Goal: Information Seeking & Learning: Check status

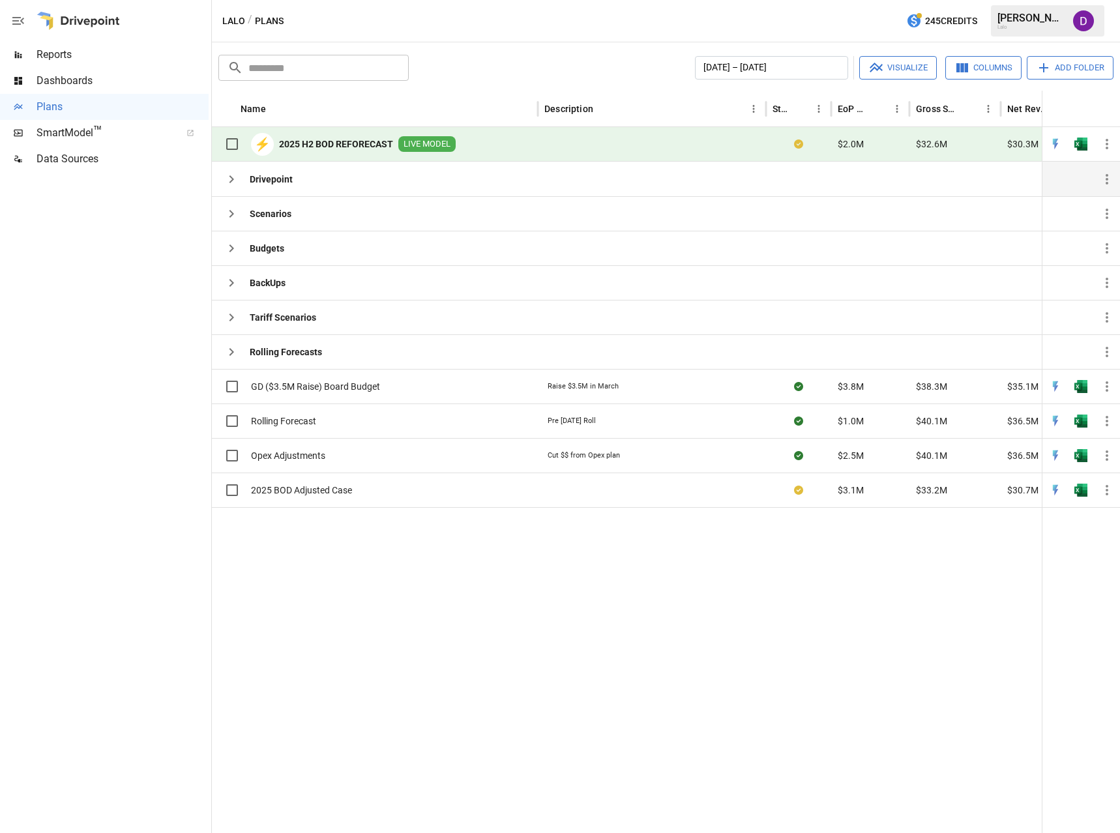
click at [237, 182] on icon "button" at bounding box center [232, 179] width 16 height 16
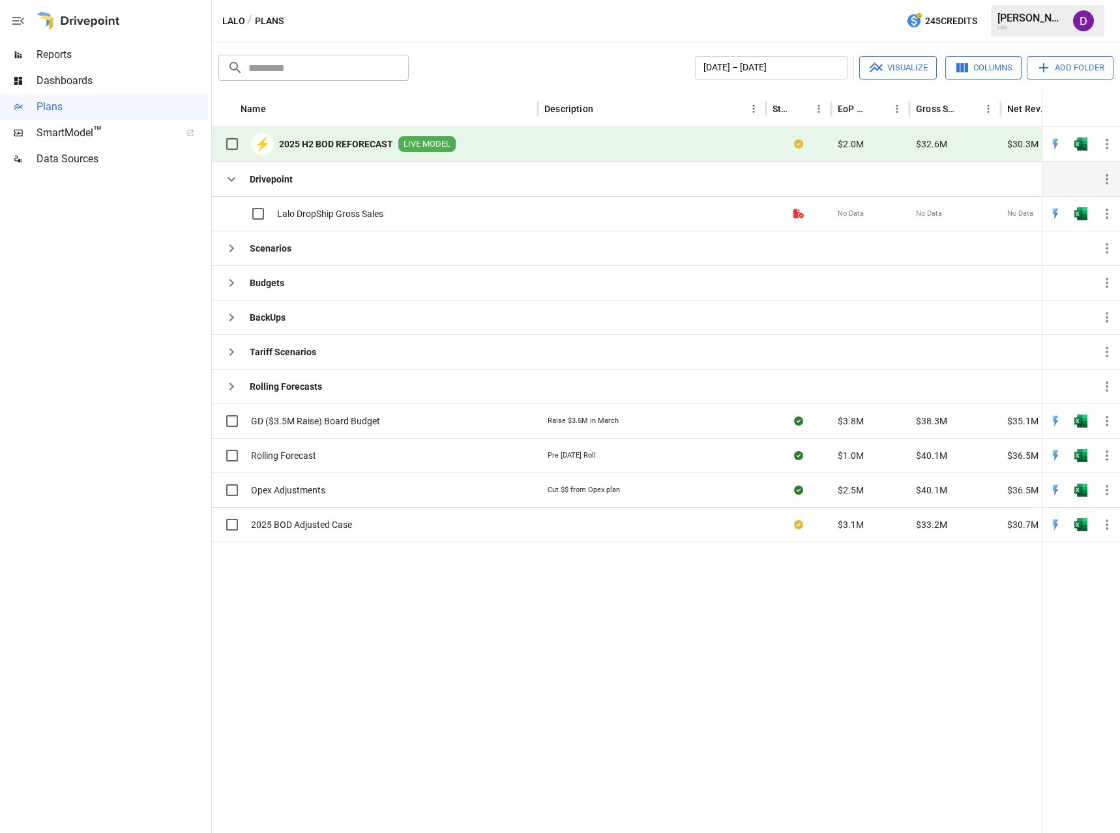
click at [237, 182] on icon "button" at bounding box center [232, 179] width 16 height 16
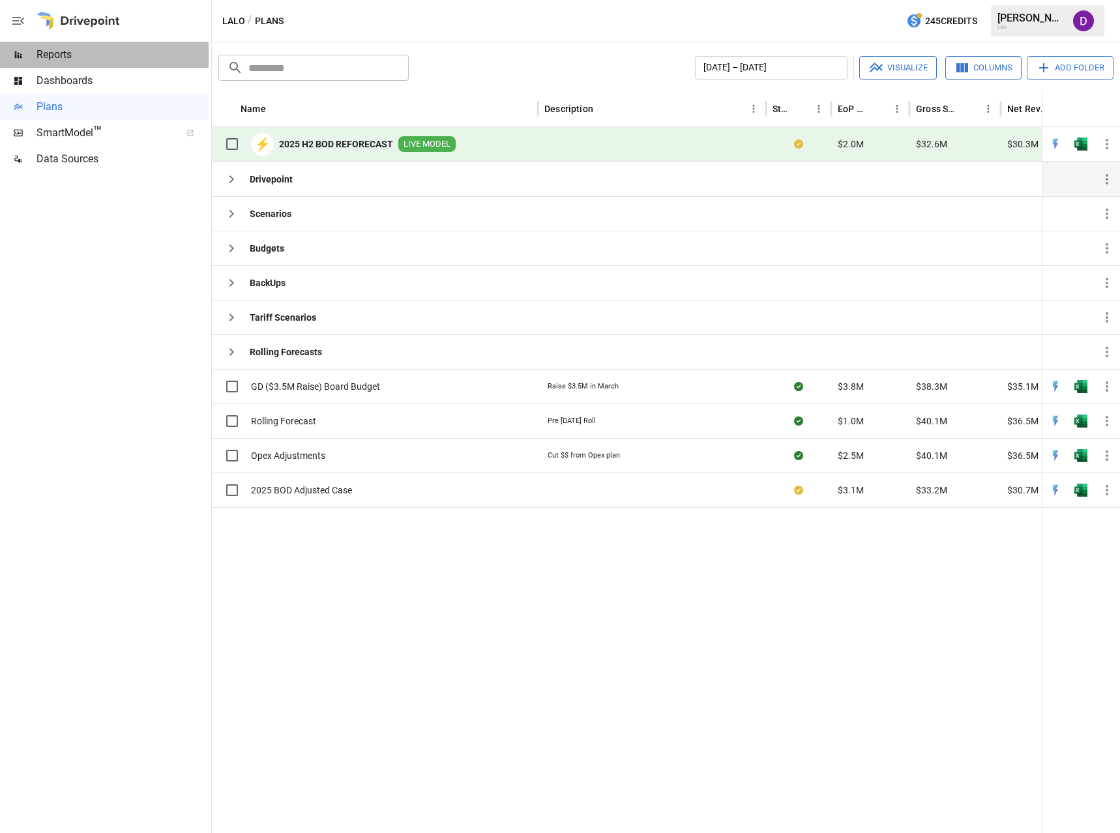
click at [80, 55] on span "Reports" at bounding box center [122, 55] width 172 height 16
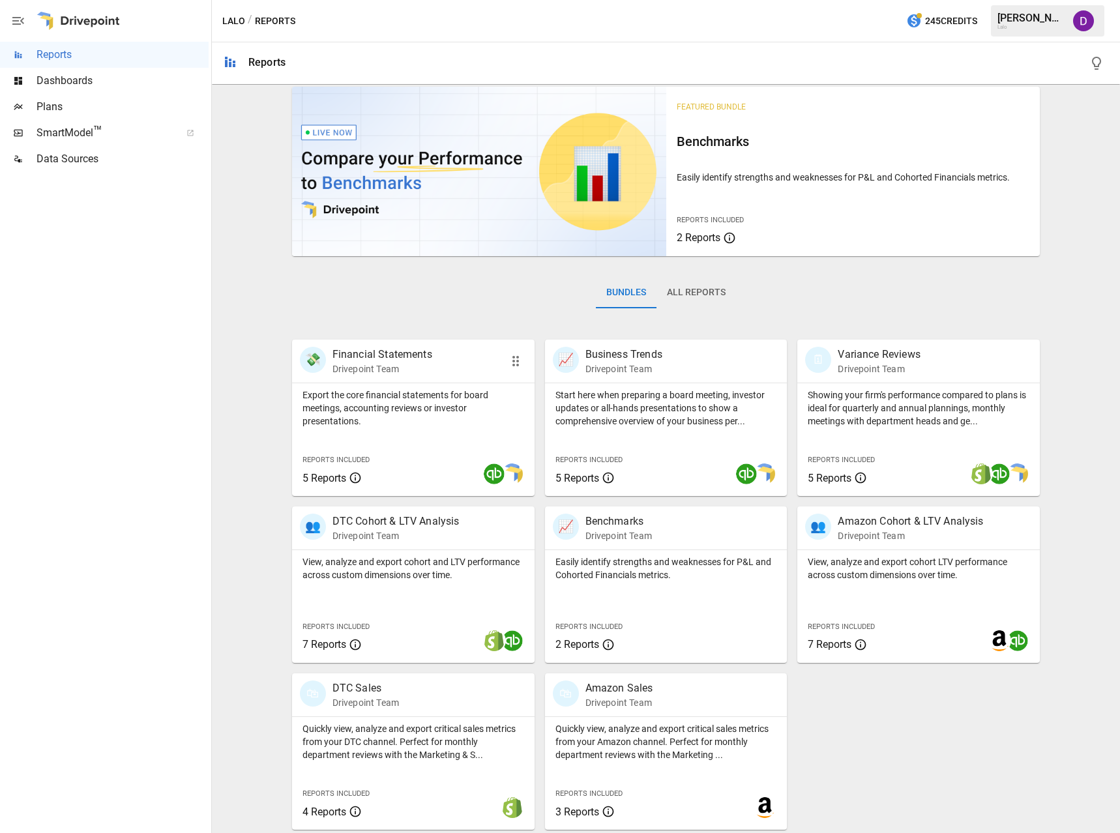
scroll to position [10, 0]
click at [348, 394] on p "Export the core financial statements for board meetings, accounting reviews or …" at bounding box center [413, 405] width 222 height 39
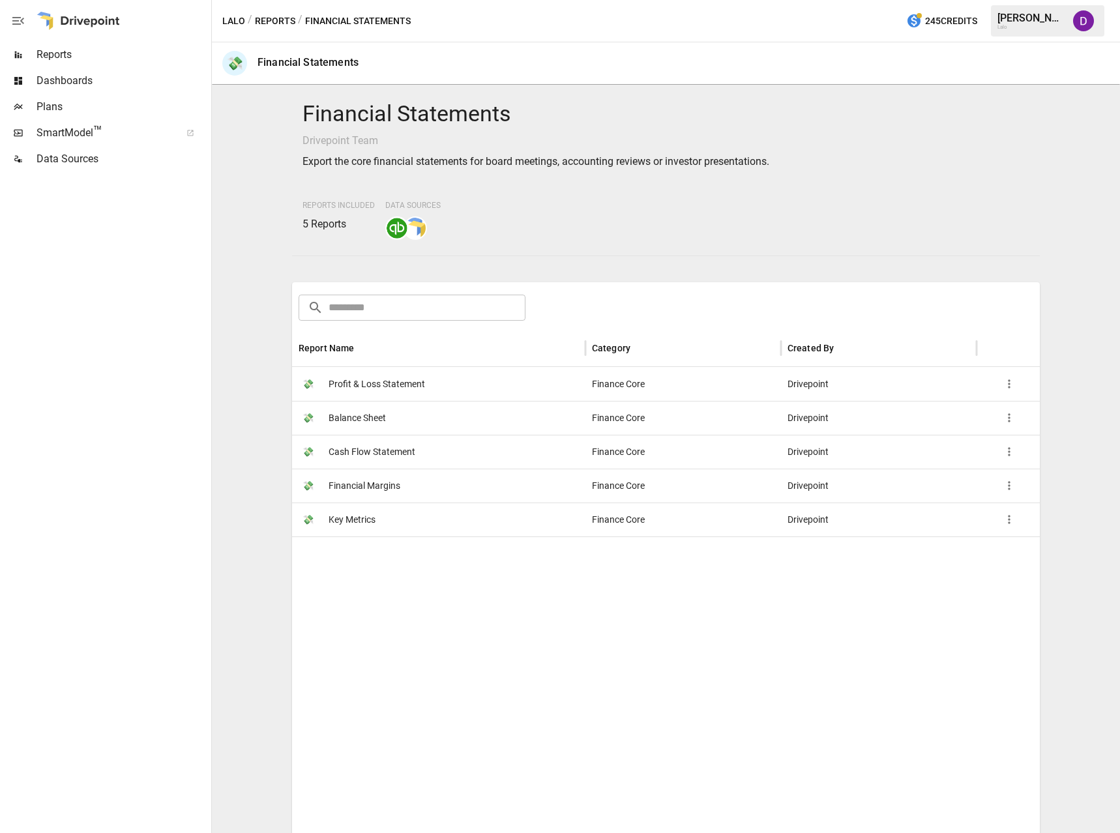
click at [400, 640] on div at bounding box center [666, 775] width 749 height 478
click at [371, 381] on span "Profit & Loss Statement" at bounding box center [376, 384] width 96 height 33
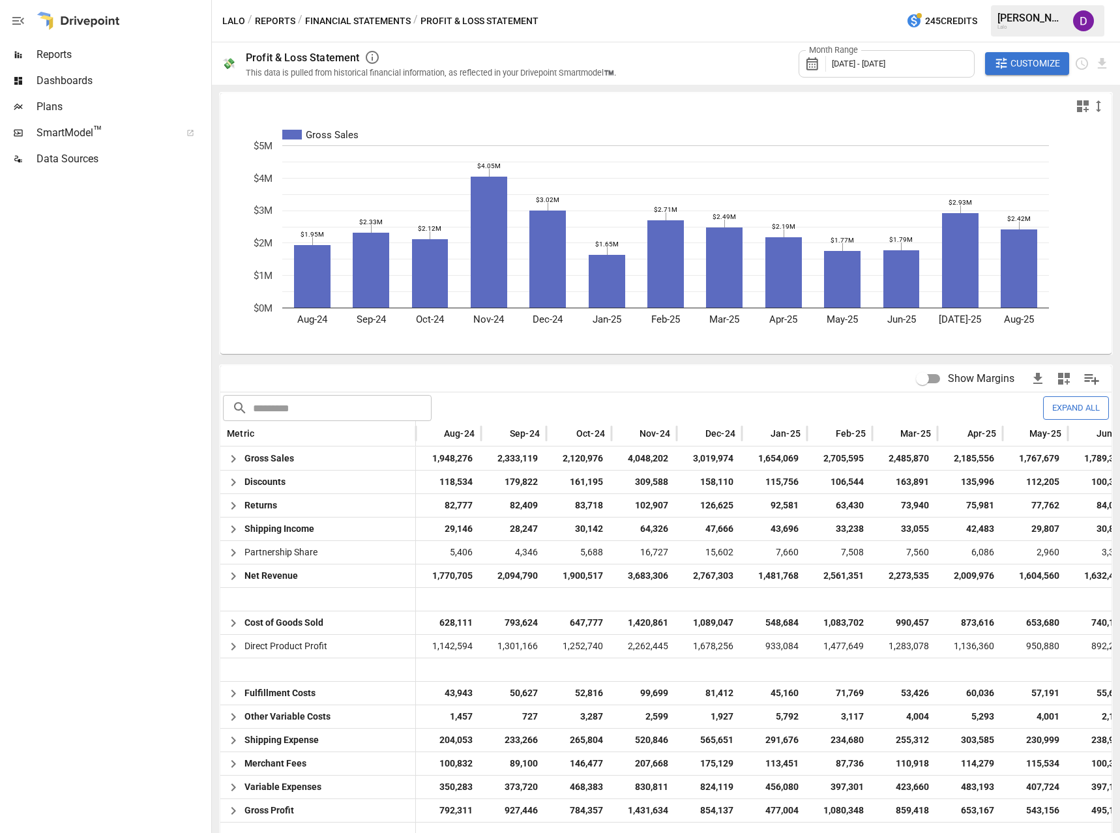
click at [859, 64] on span "[DATE] - [DATE]" at bounding box center [857, 64] width 53 height 10
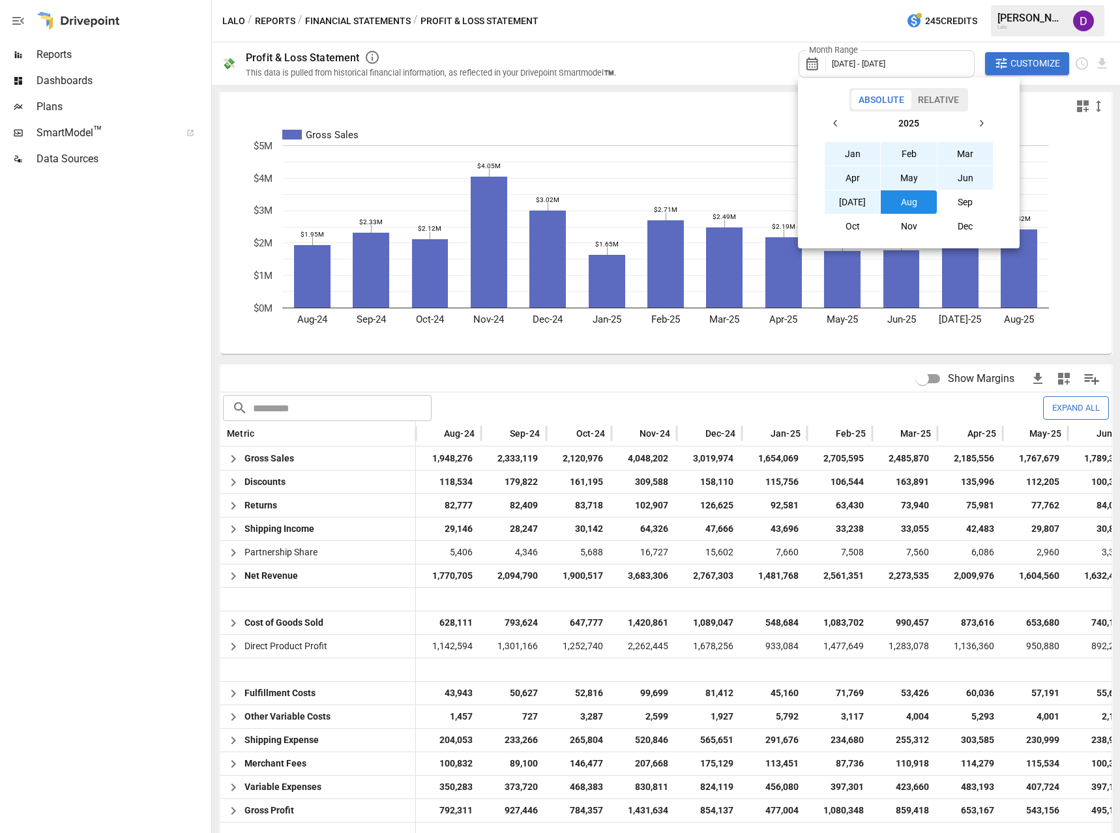
click at [840, 121] on icon "button" at bounding box center [835, 123] width 10 height 10
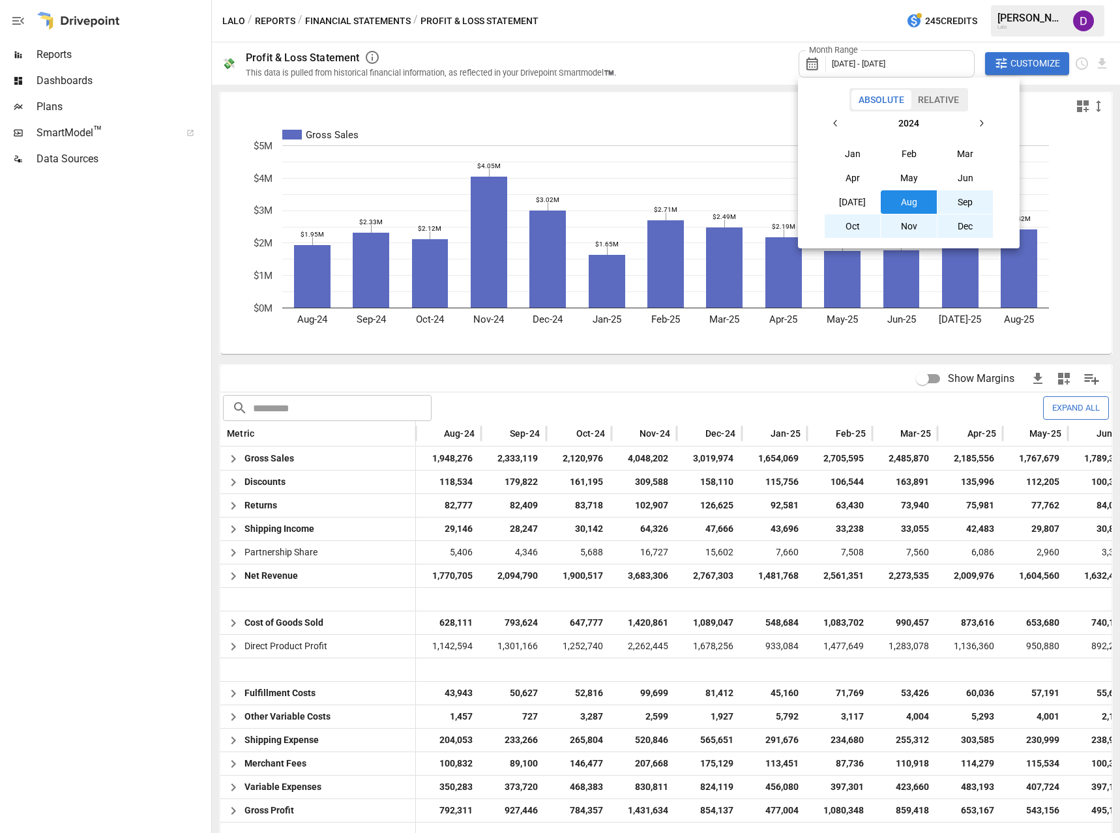
click at [840, 121] on icon "button" at bounding box center [835, 123] width 10 height 10
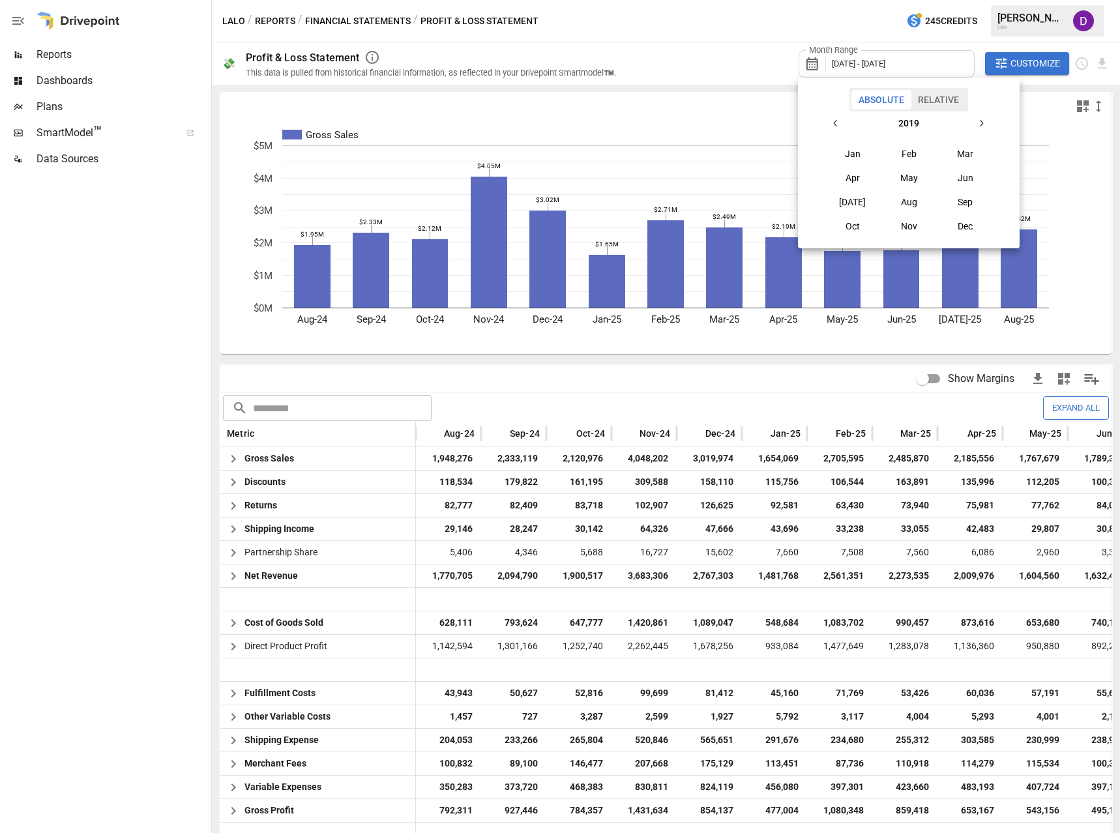
click at [855, 152] on button "Jan" at bounding box center [852, 153] width 56 height 23
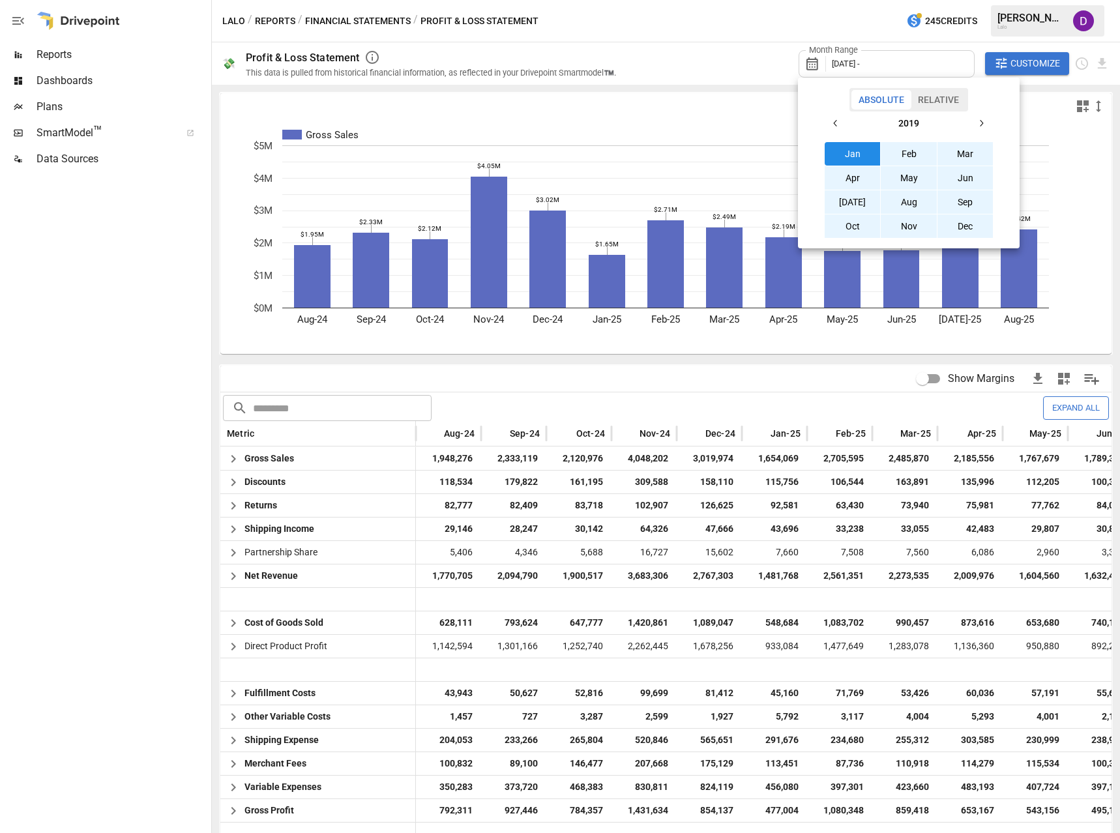
click at [965, 224] on button "Dec" at bounding box center [965, 225] width 56 height 23
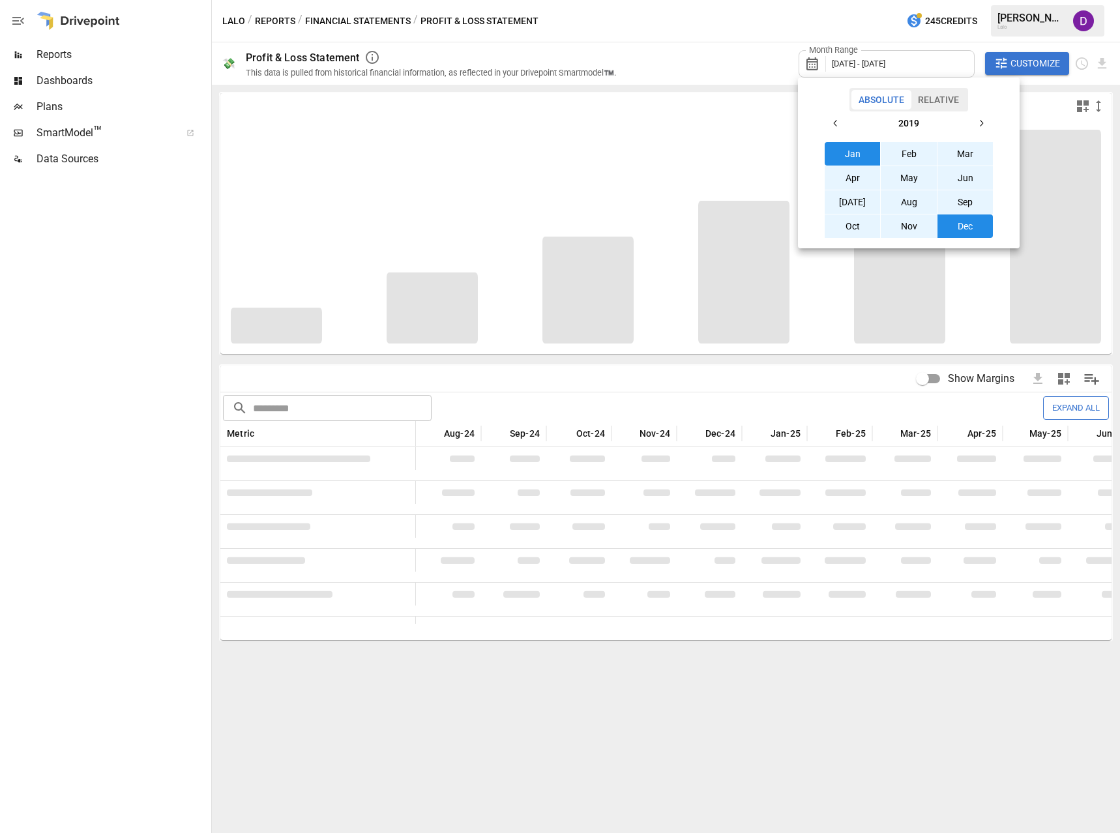
click at [862, 16] on div at bounding box center [560, 416] width 1120 height 833
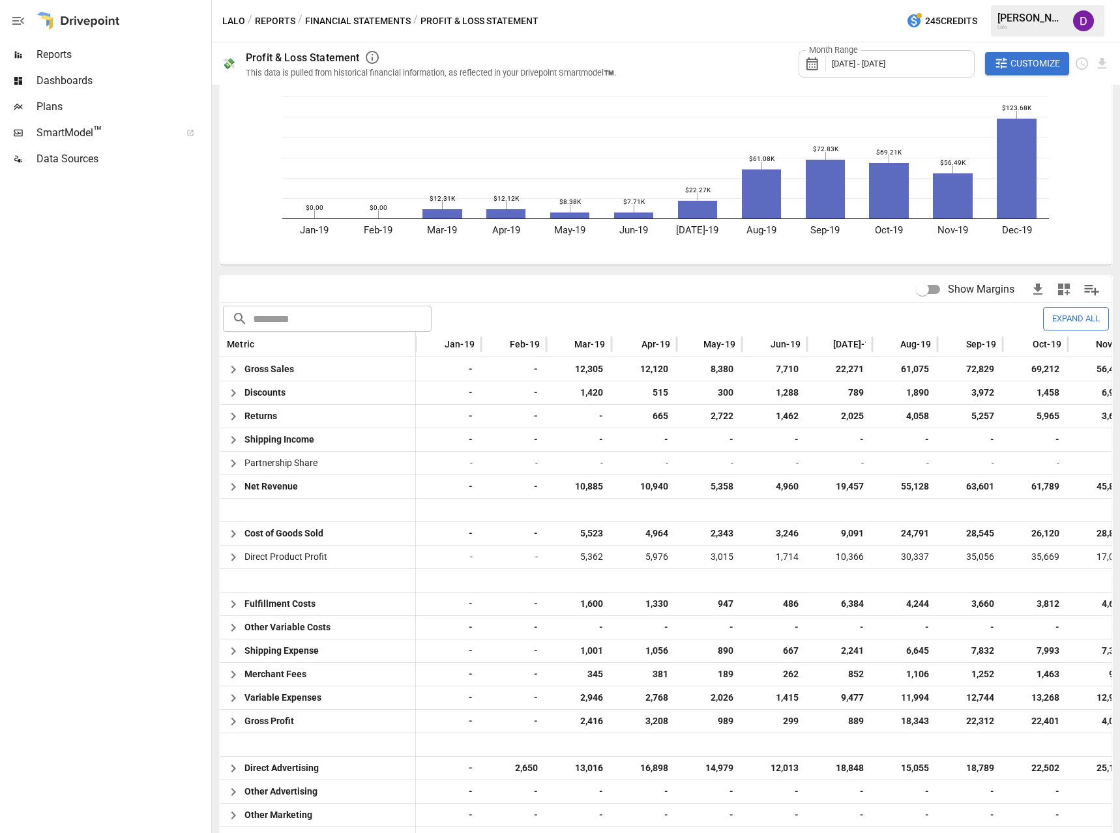
scroll to position [217, 0]
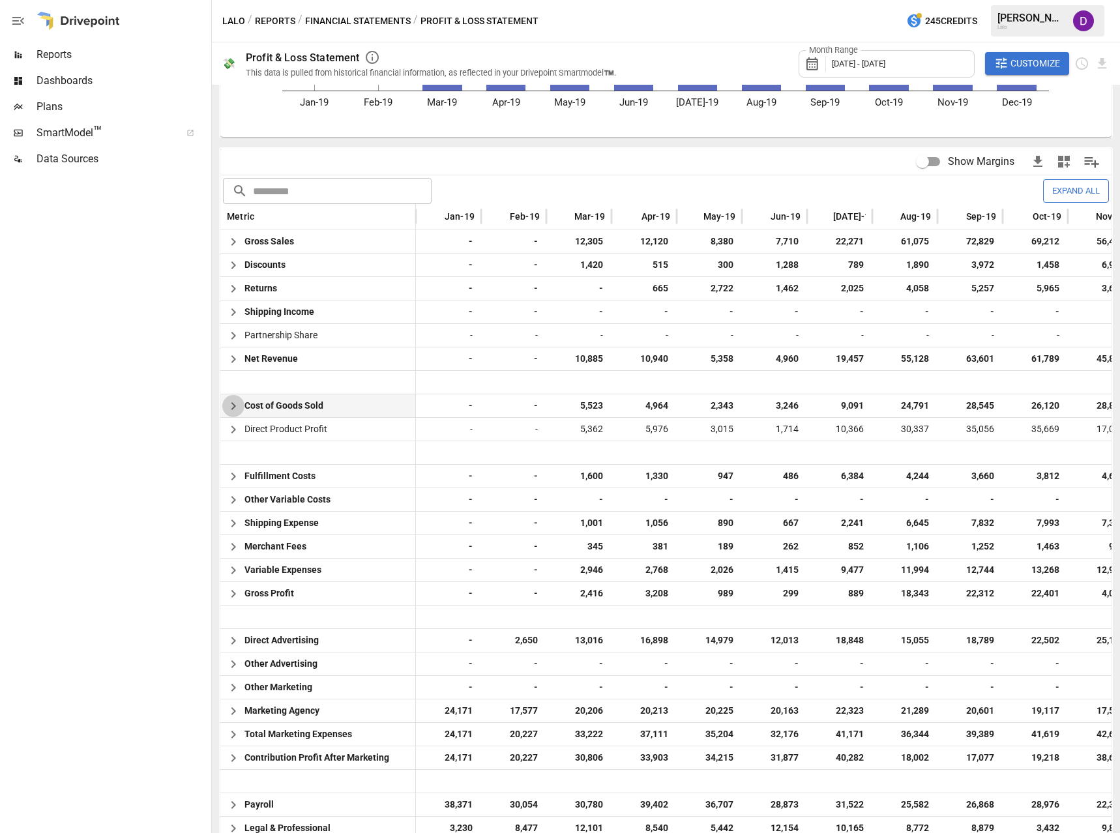
click at [233, 407] on icon "button" at bounding box center [233, 406] width 16 height 16
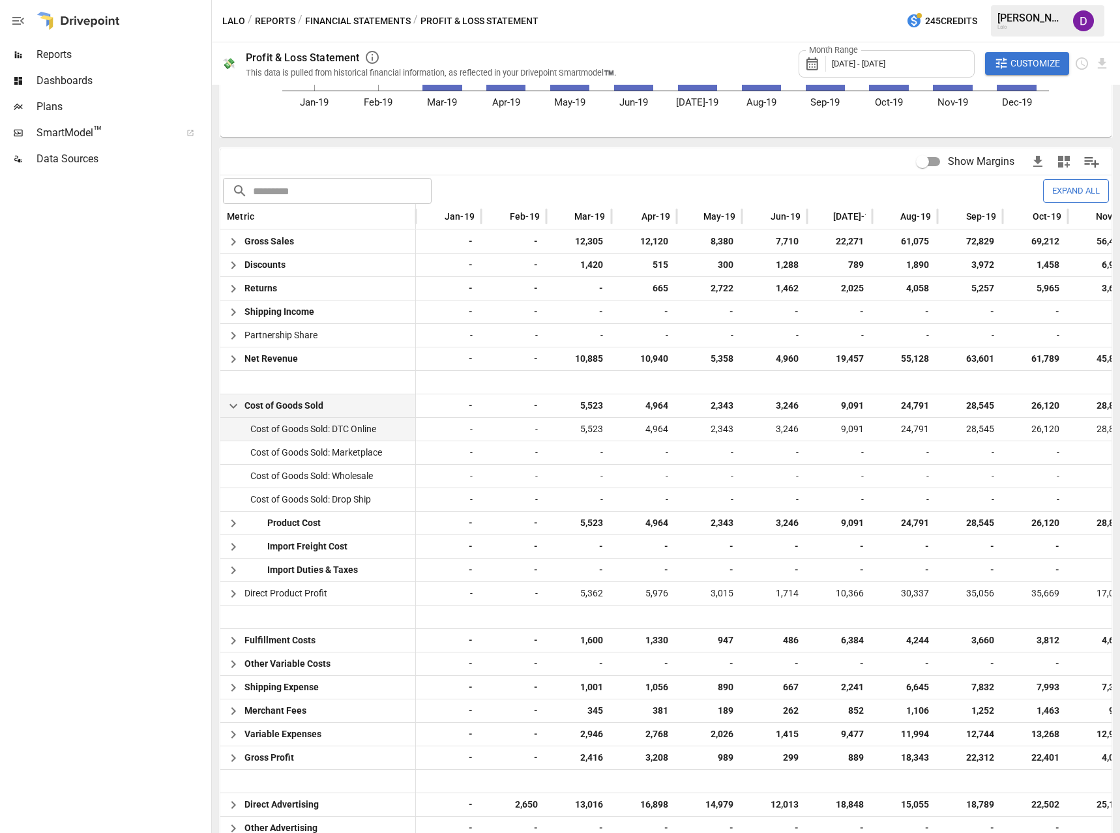
click at [592, 426] on span "5,523" at bounding box center [579, 429] width 52 height 23
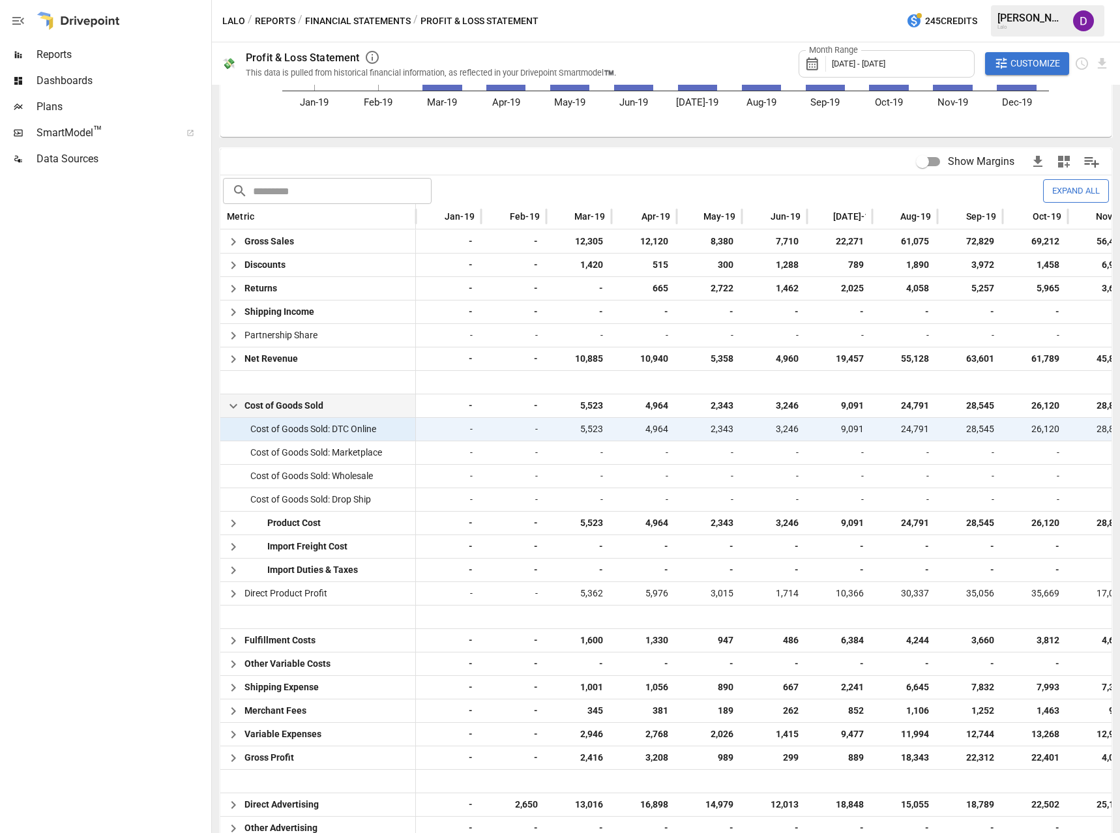
click at [592, 426] on span "5,523" at bounding box center [579, 429] width 52 height 23
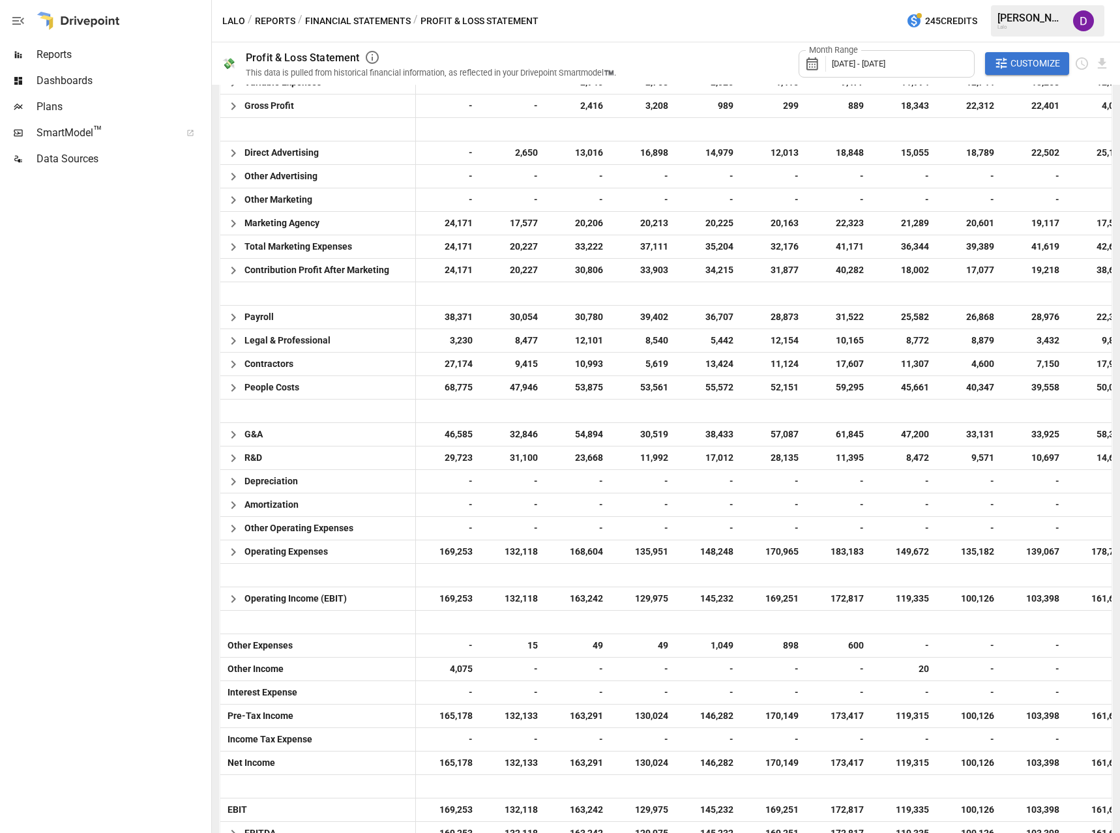
scroll to position [899, 0]
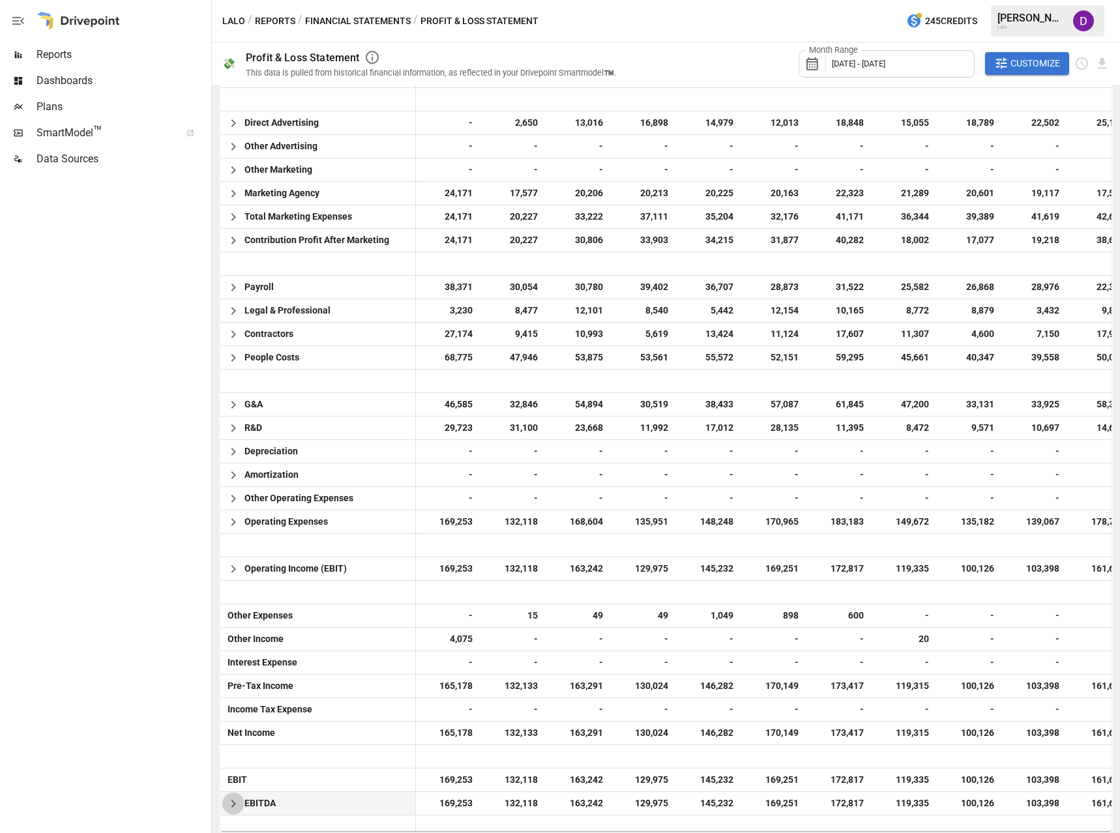
click at [227, 811] on icon "button" at bounding box center [233, 804] width 16 height 16
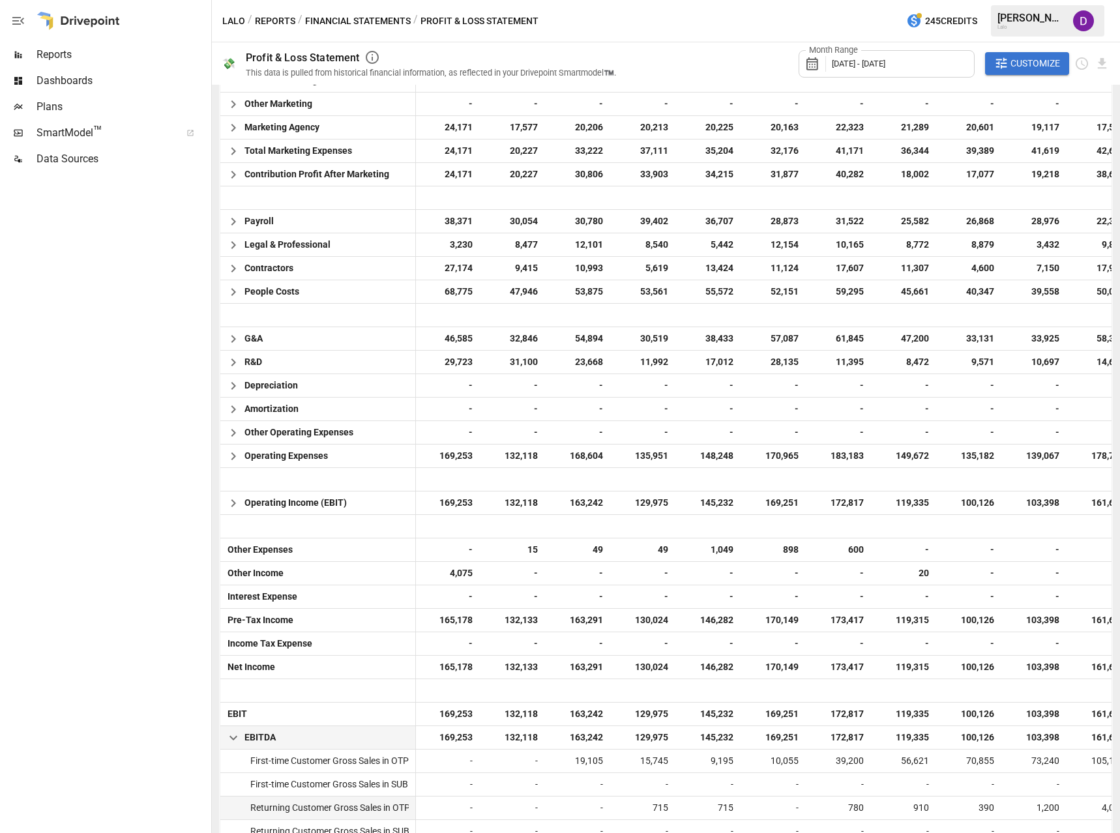
scroll to position [992, 0]
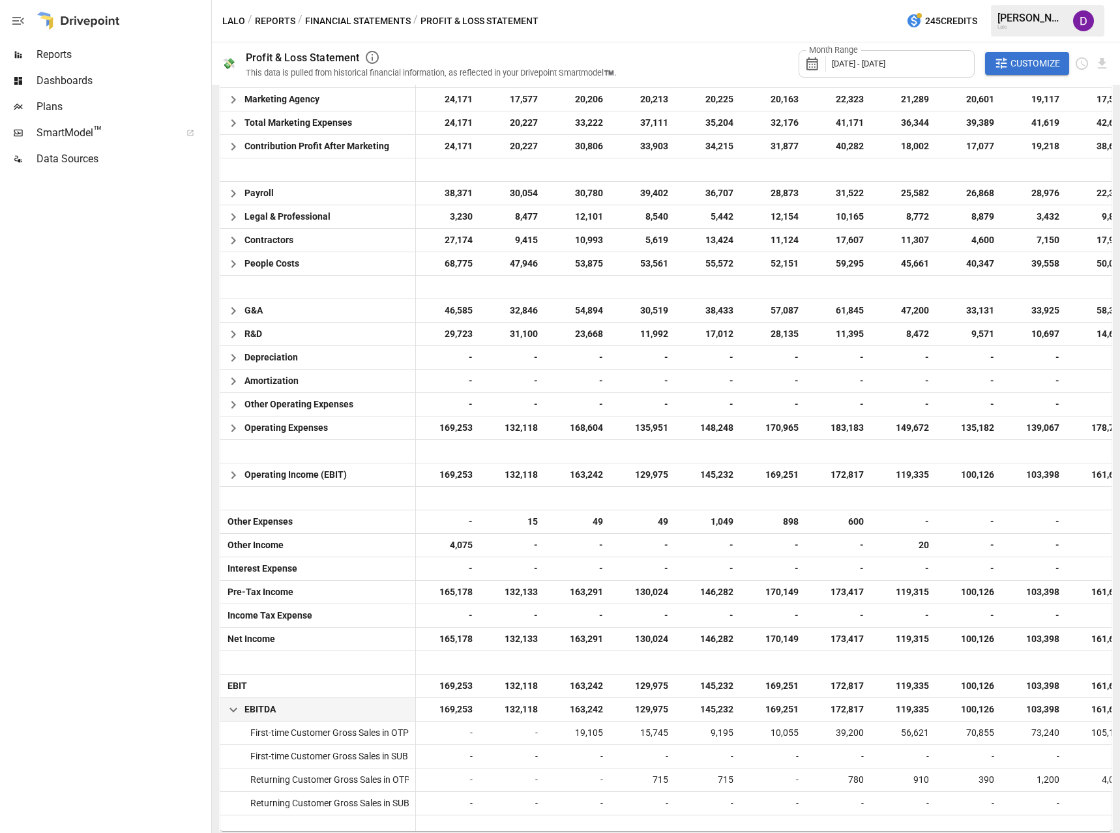
click at [231, 708] on icon "button" at bounding box center [233, 709] width 8 height 5
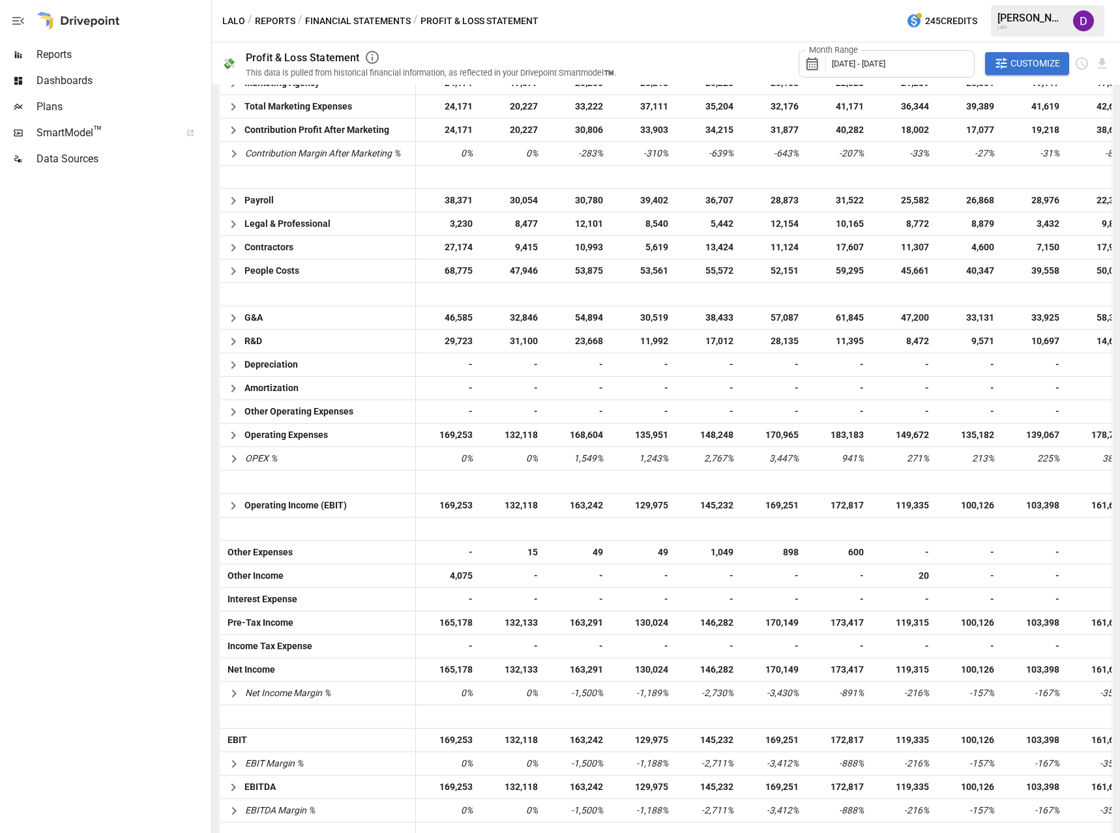
scroll to position [946, 0]
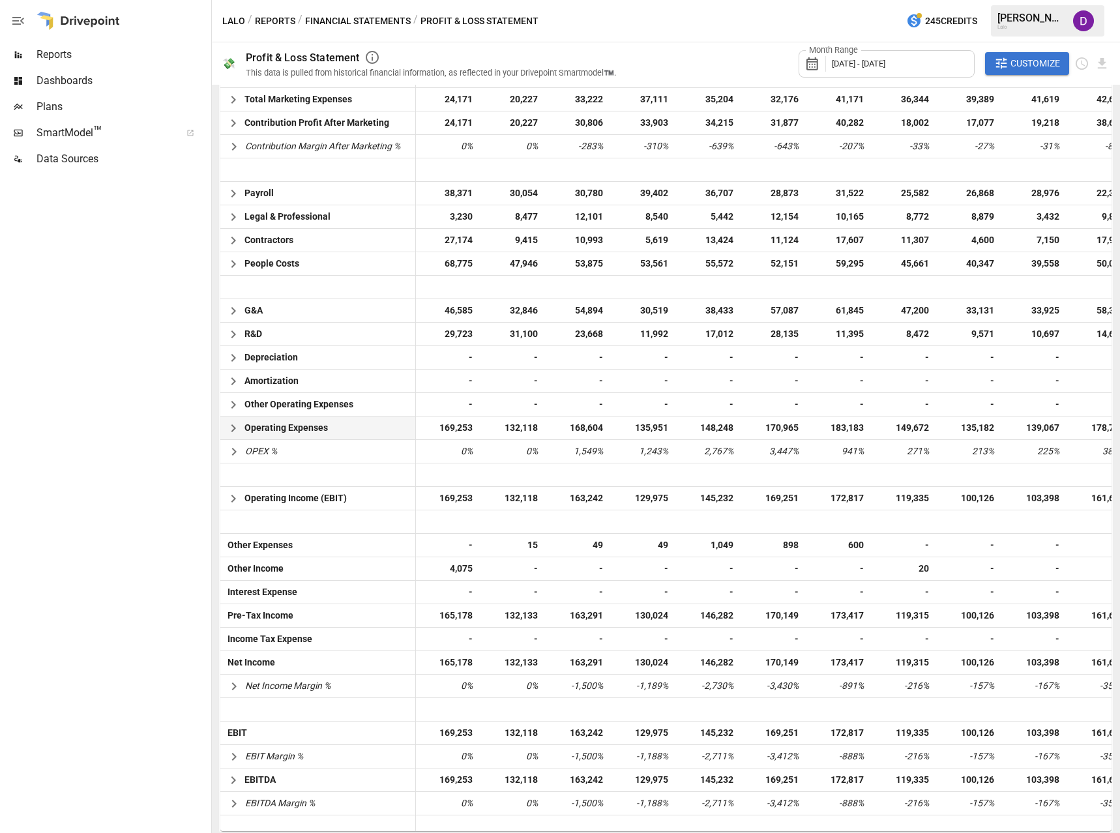
click at [237, 427] on icon "button" at bounding box center [233, 428] width 16 height 16
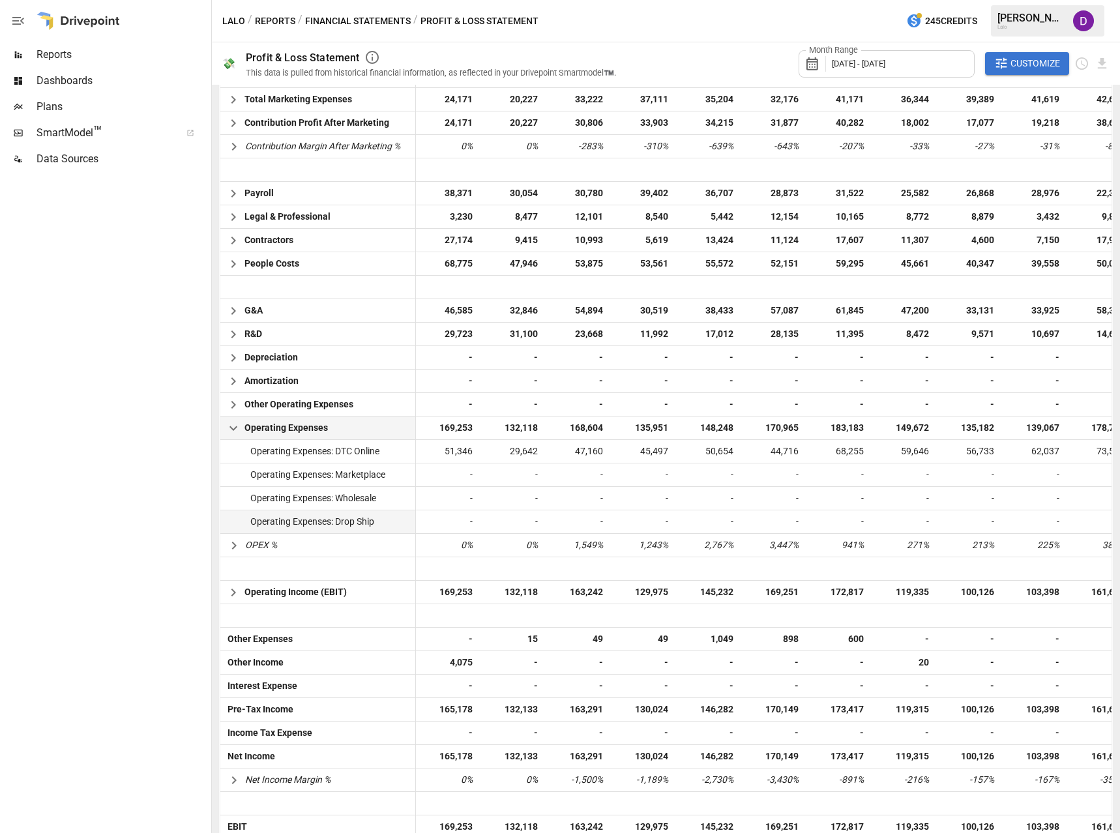
scroll to position [1039, 0]
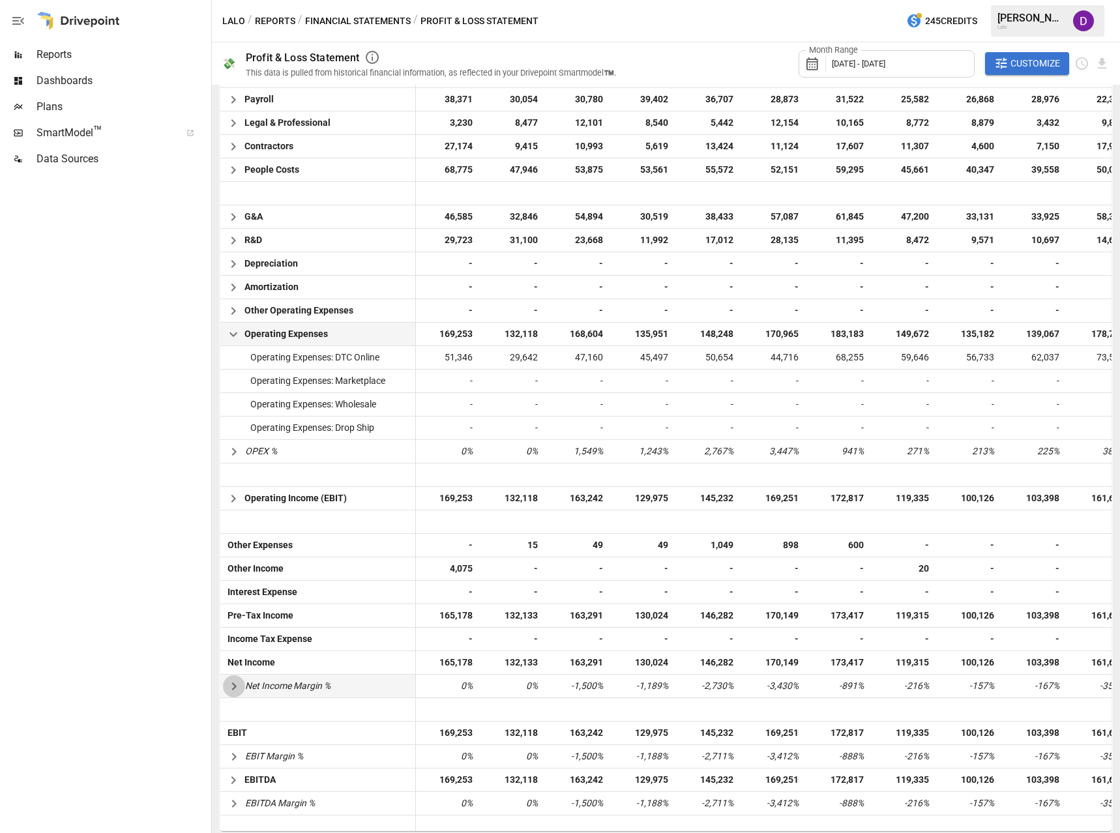
click at [235, 683] on icon "button" at bounding box center [234, 686] width 16 height 16
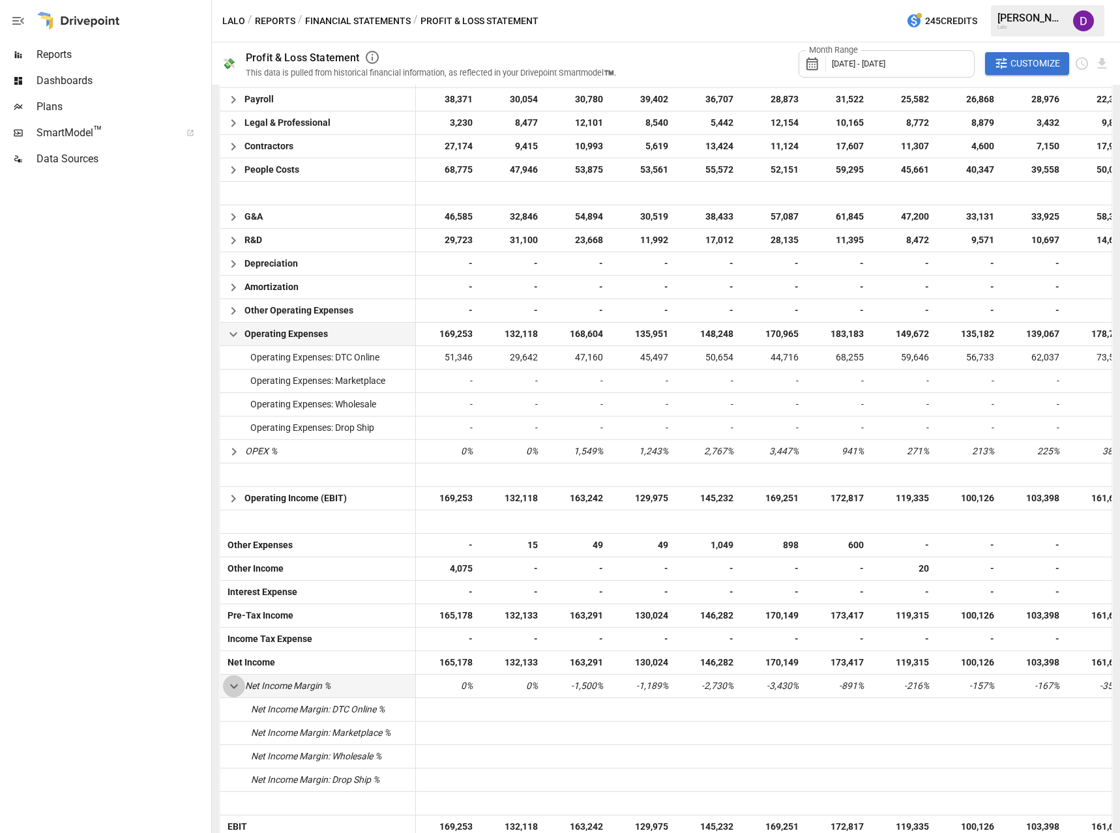
click at [235, 683] on icon "button" at bounding box center [234, 686] width 16 height 16
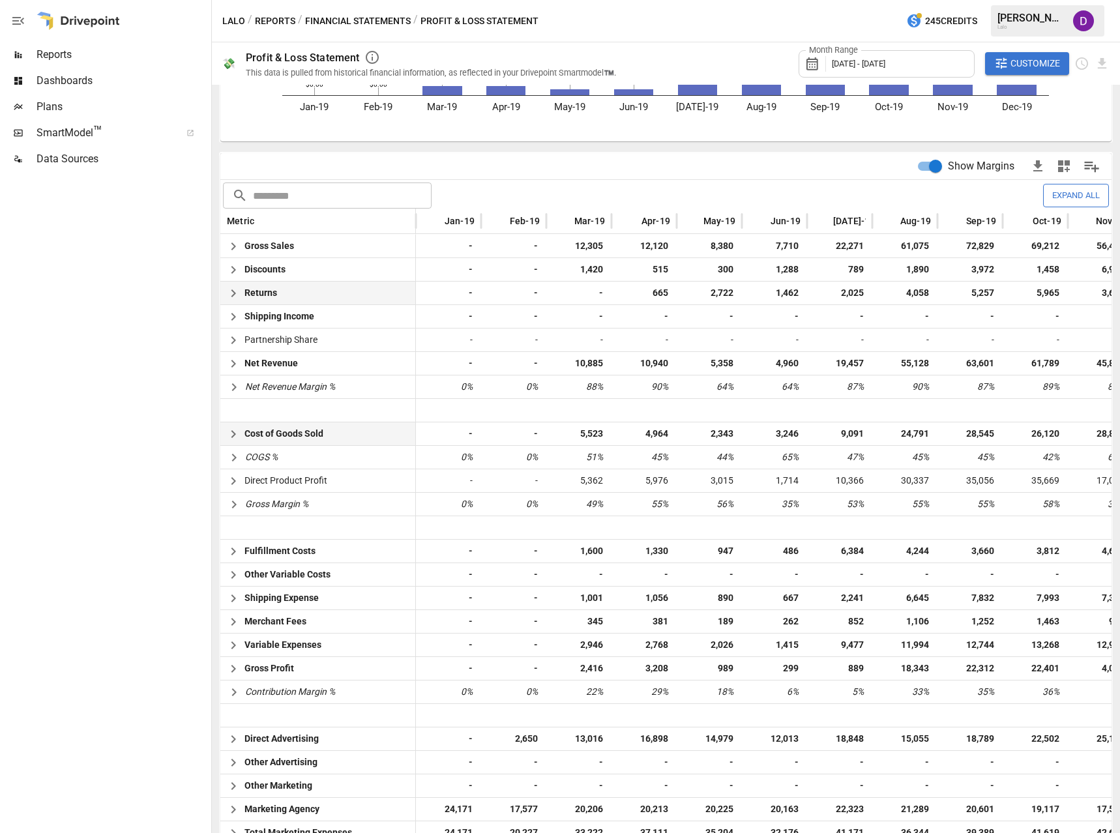
scroll to position [109, 0]
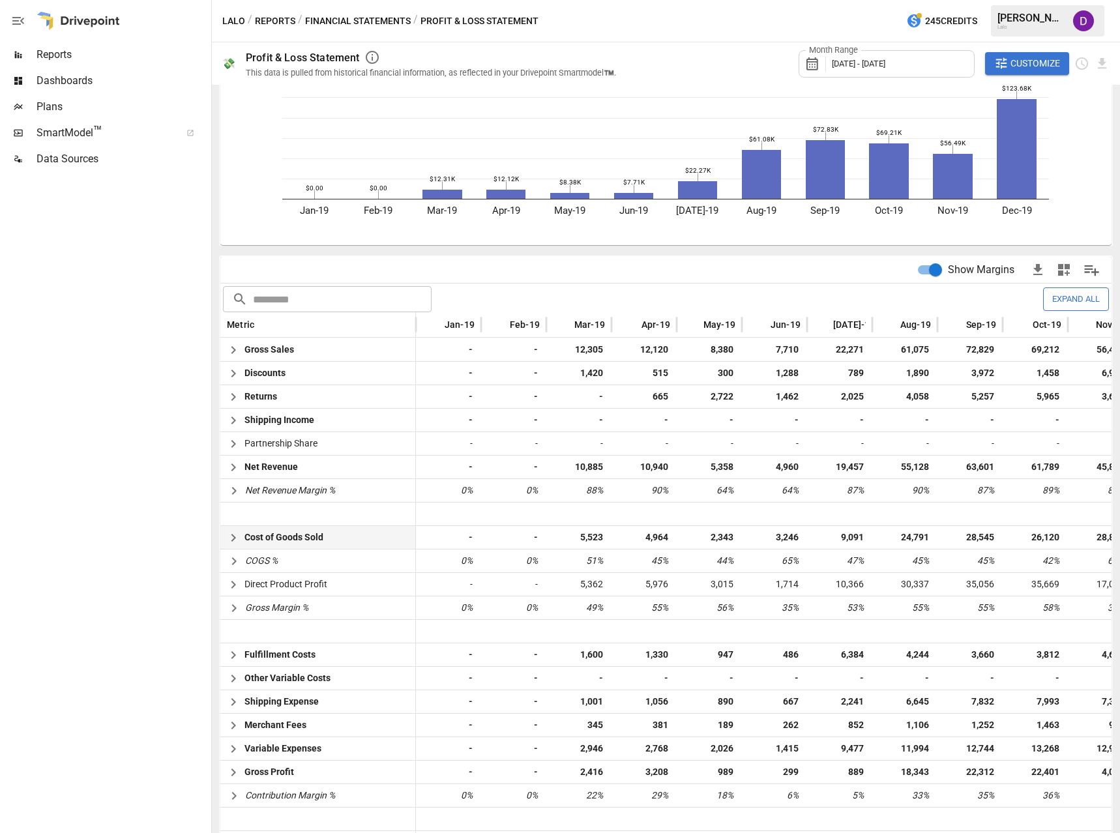
click at [111, 472] on div at bounding box center [104, 502] width 209 height 661
